Goal: Information Seeking & Learning: Learn about a topic

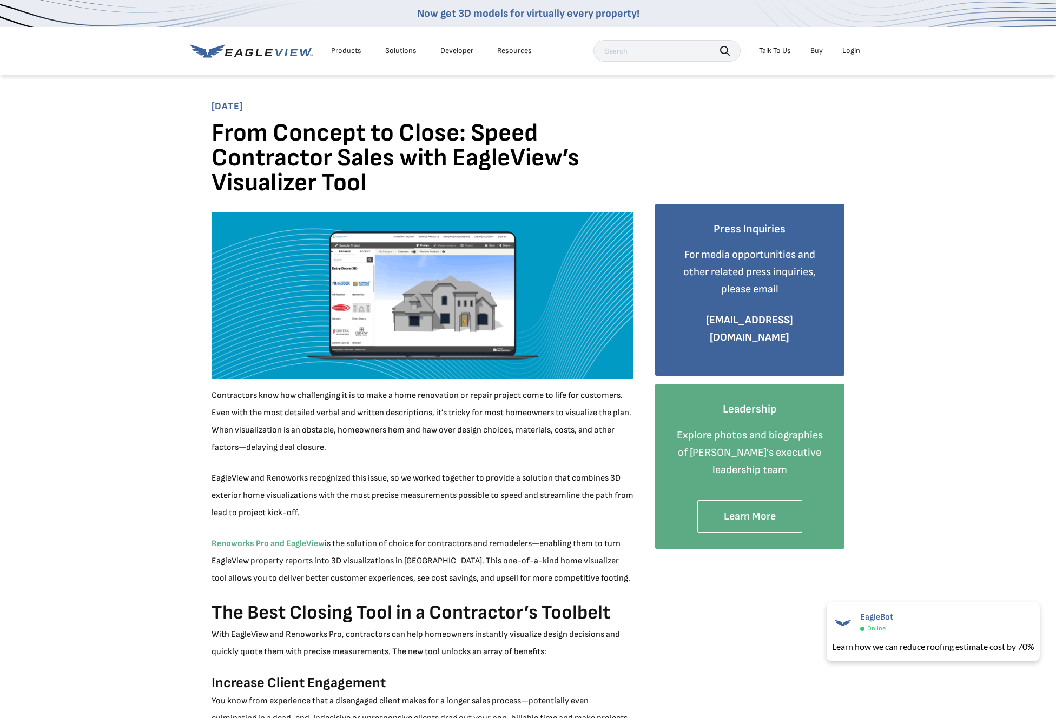
click at [339, 53] on div "Products" at bounding box center [346, 51] width 30 height 10
click at [349, 51] on div "Products" at bounding box center [346, 51] width 30 height 10
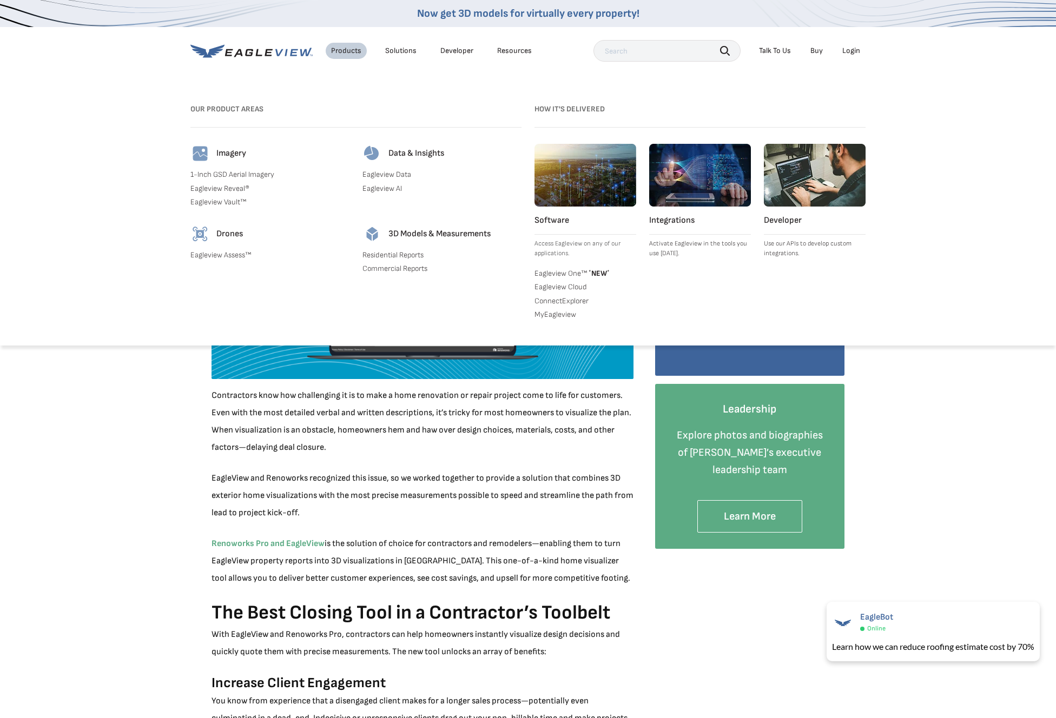
click at [570, 269] on link "Eagleview One™ * NEW *" at bounding box center [586, 272] width 102 height 11
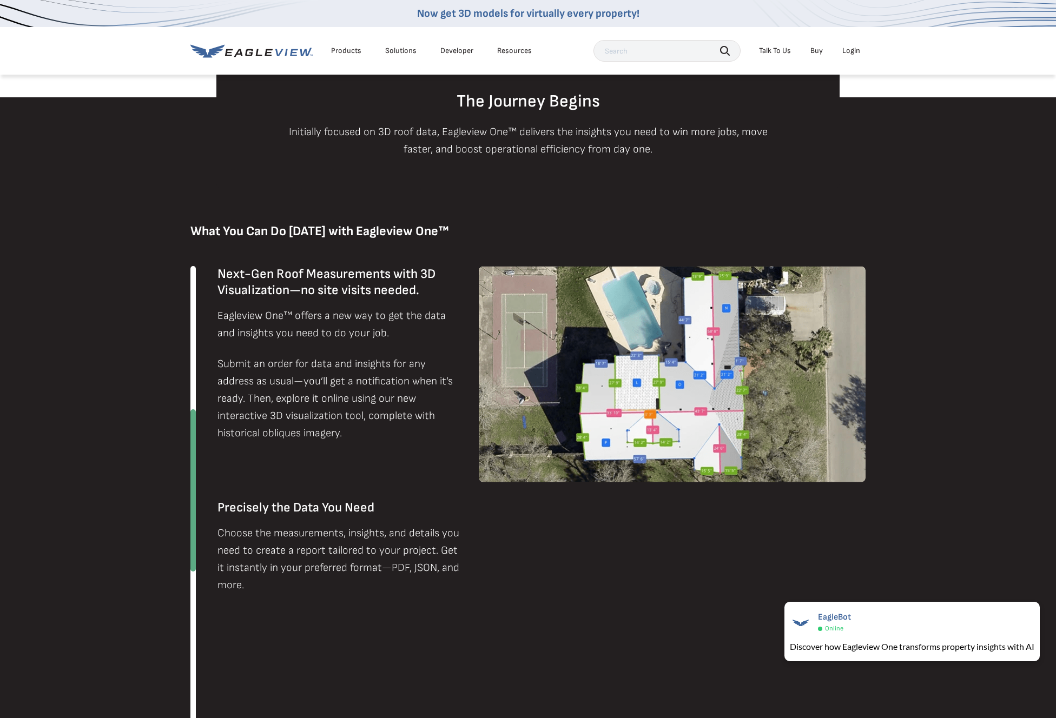
scroll to position [537, 0]
